Goal: Task Accomplishment & Management: Manage account settings

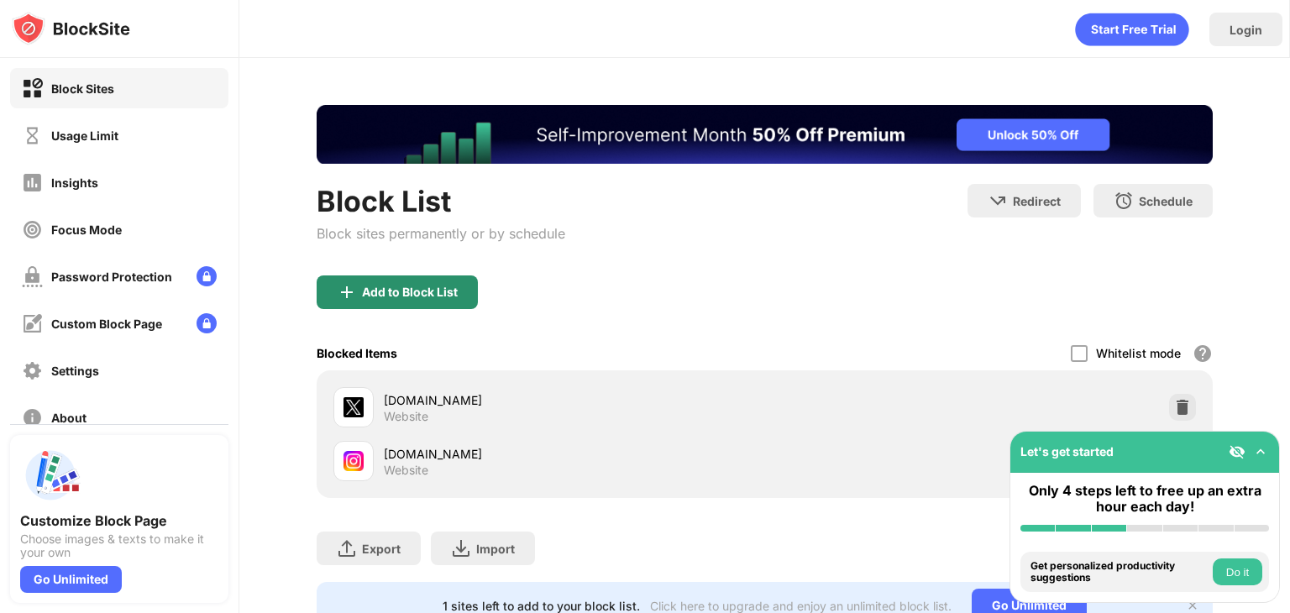
click at [444, 286] on div "Add to Block List" at bounding box center [410, 292] width 96 height 13
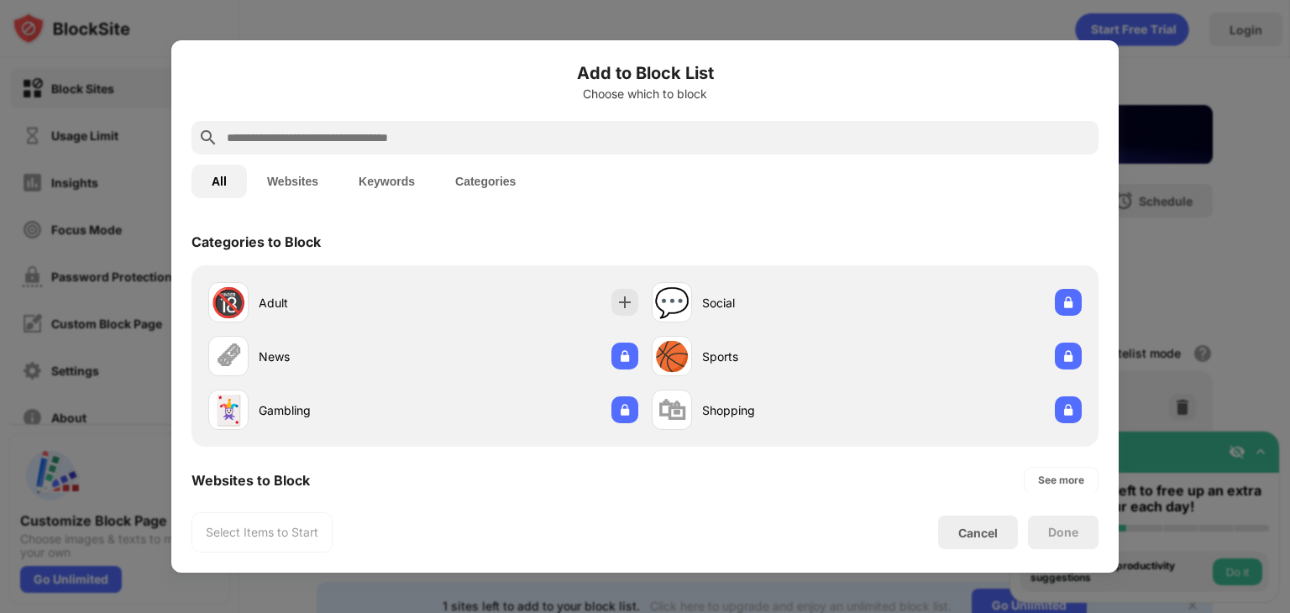
click at [471, 255] on div "Categories to Block" at bounding box center [645, 241] width 907 height 47
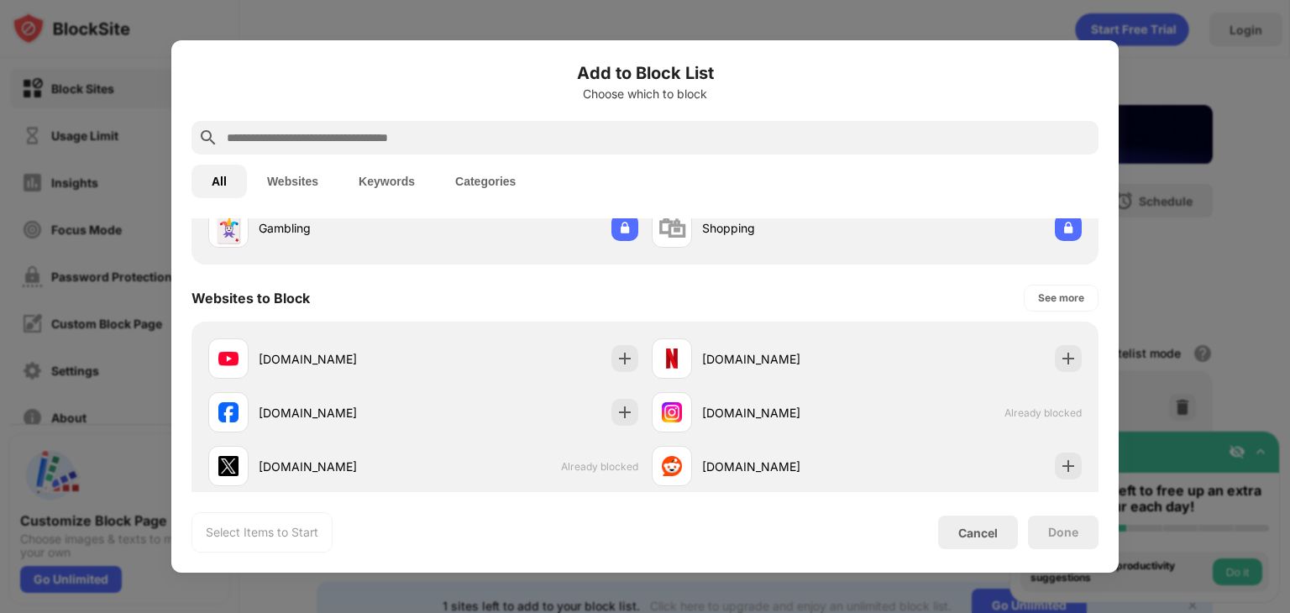
scroll to position [302, 0]
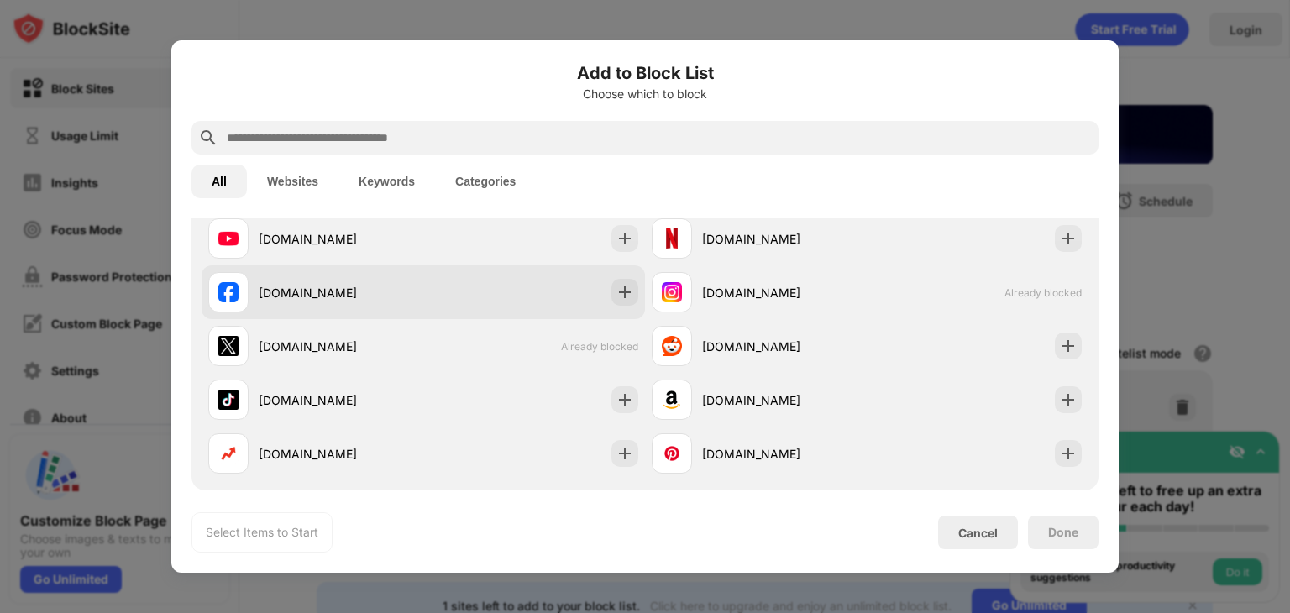
click at [602, 283] on div "[DOMAIN_NAME]" at bounding box center [424, 292] width 444 height 54
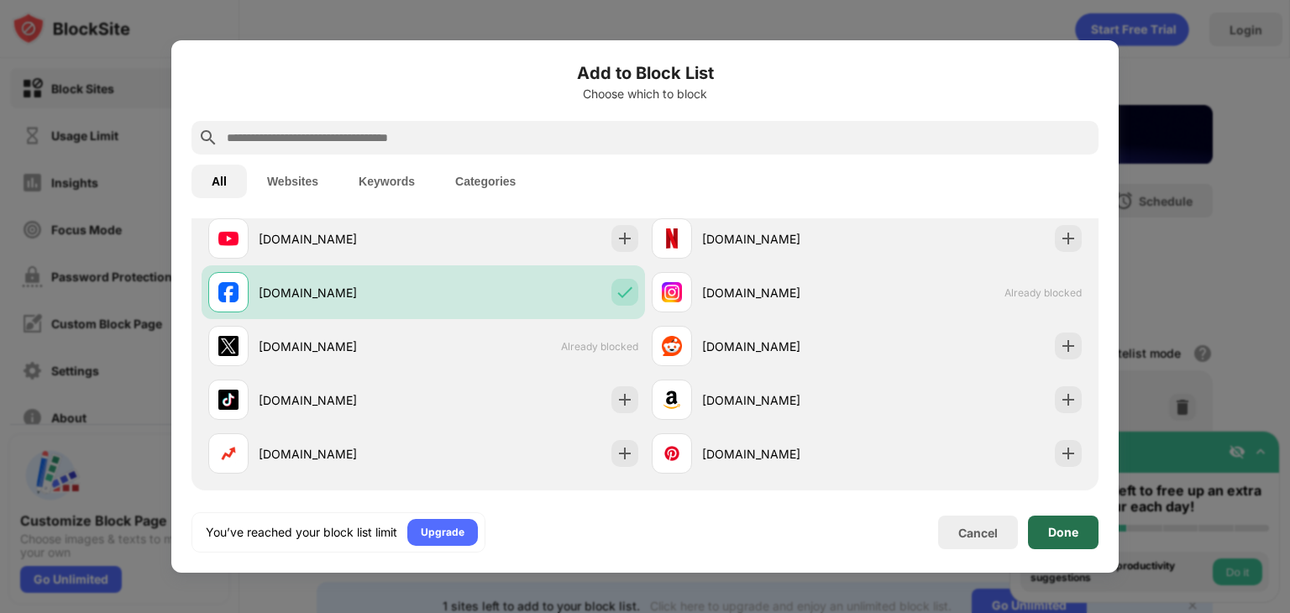
click at [1059, 526] on div "Done" at bounding box center [1063, 532] width 30 height 13
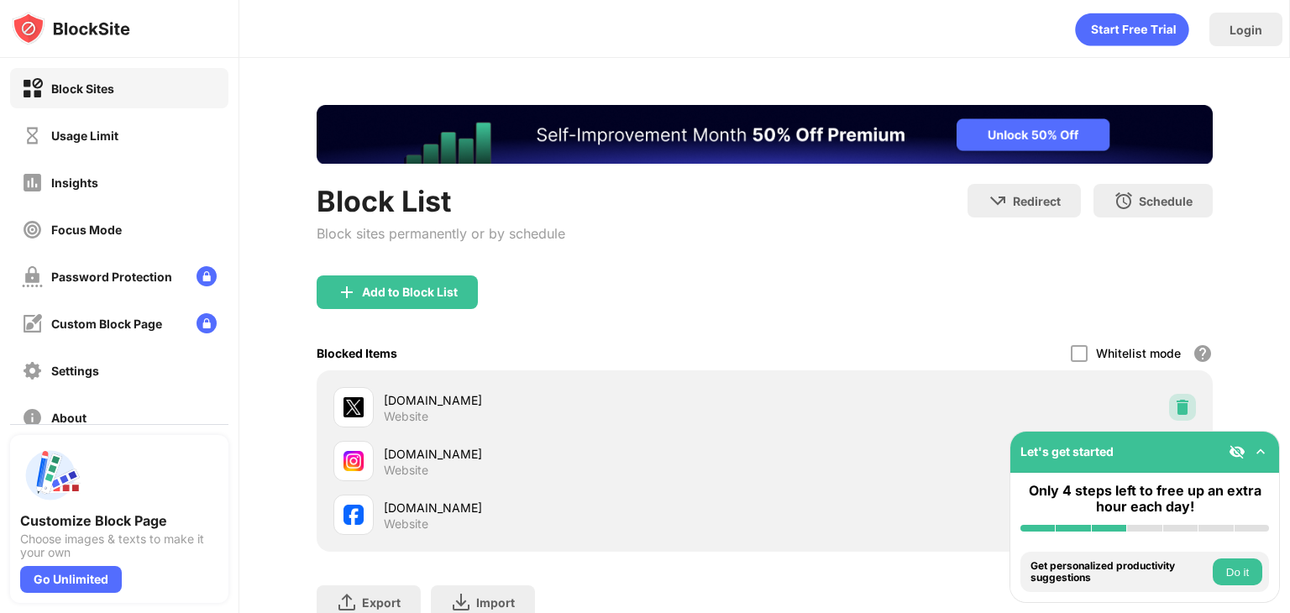
click at [1174, 403] on img at bounding box center [1182, 407] width 17 height 17
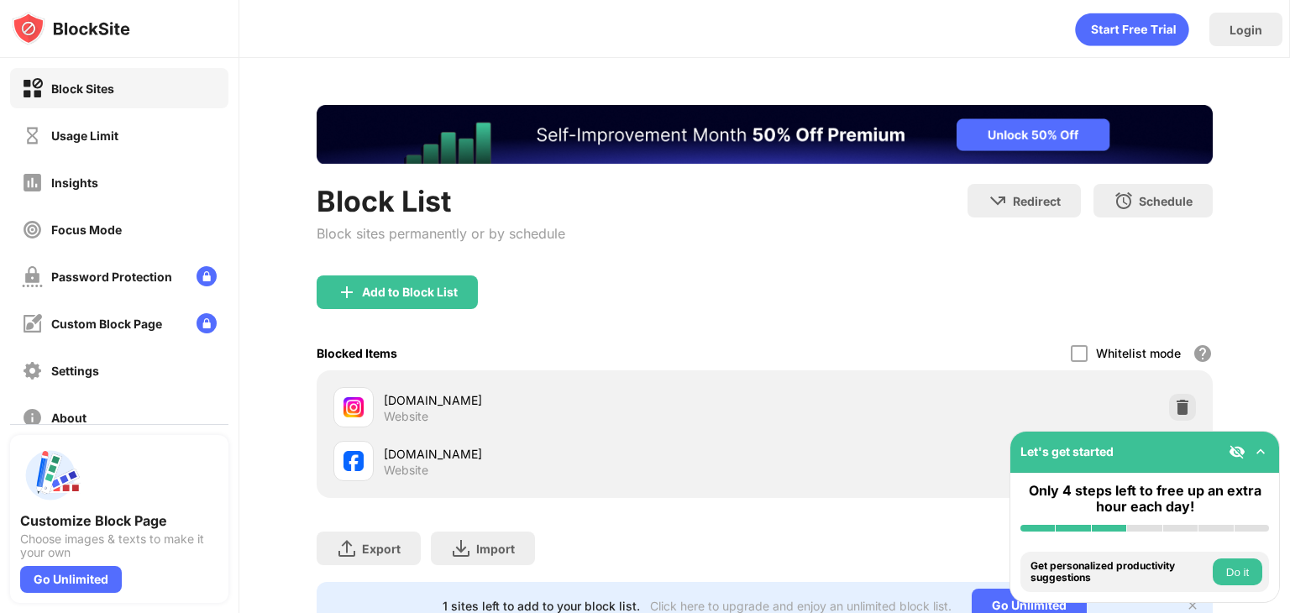
scroll to position [0, 0]
